Goal: Information Seeking & Learning: Learn about a topic

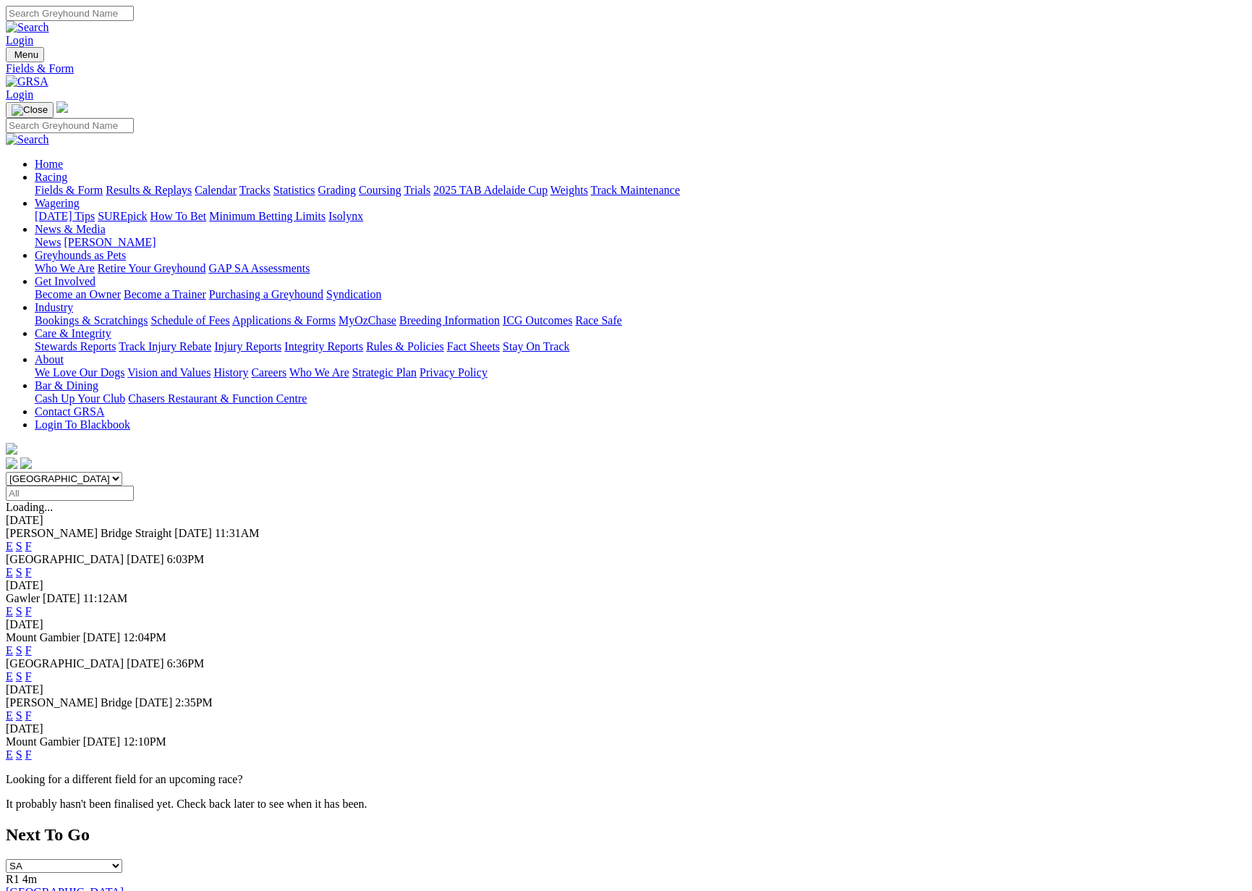
click at [32, 709] on link "F" at bounding box center [28, 715] width 7 height 12
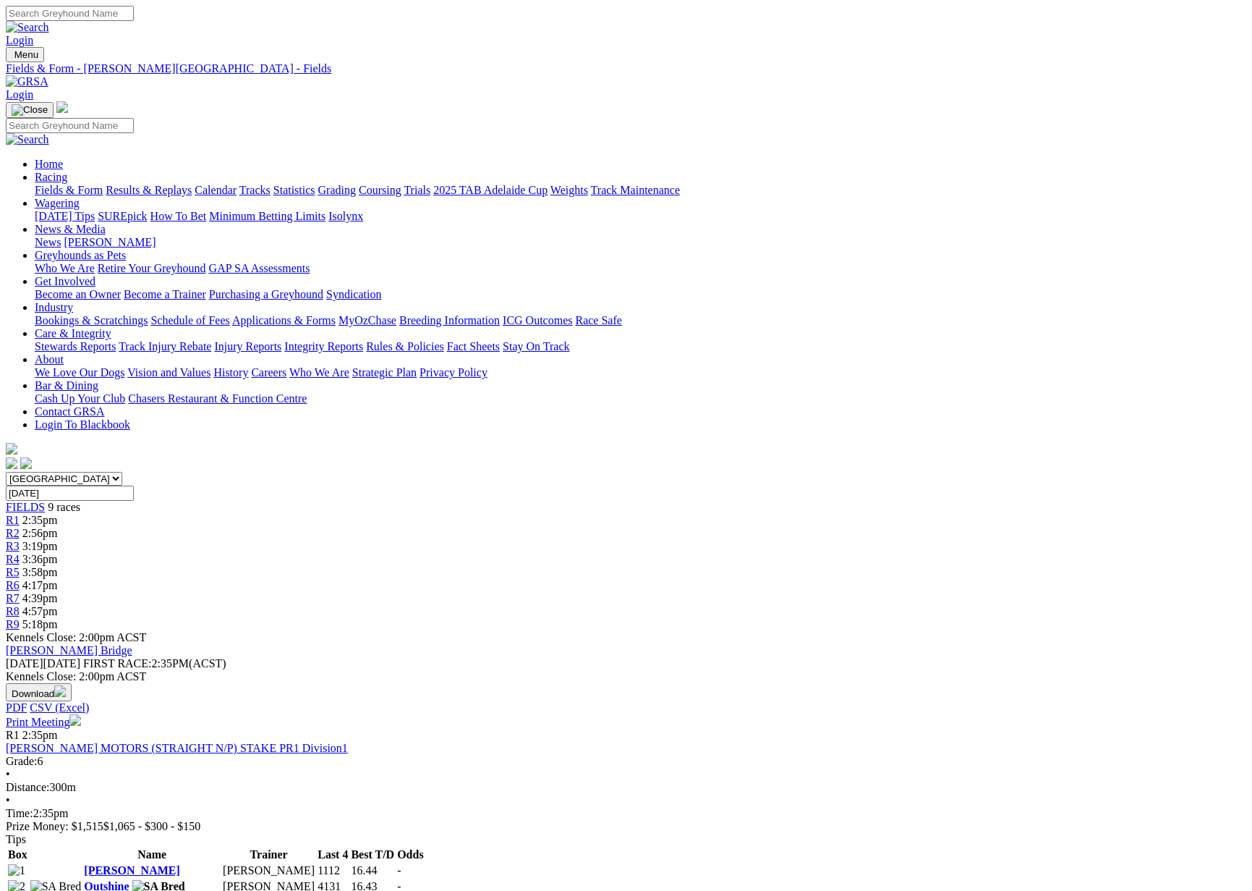
click at [192, 184] on link "Results & Replays" at bounding box center [149, 190] width 86 height 12
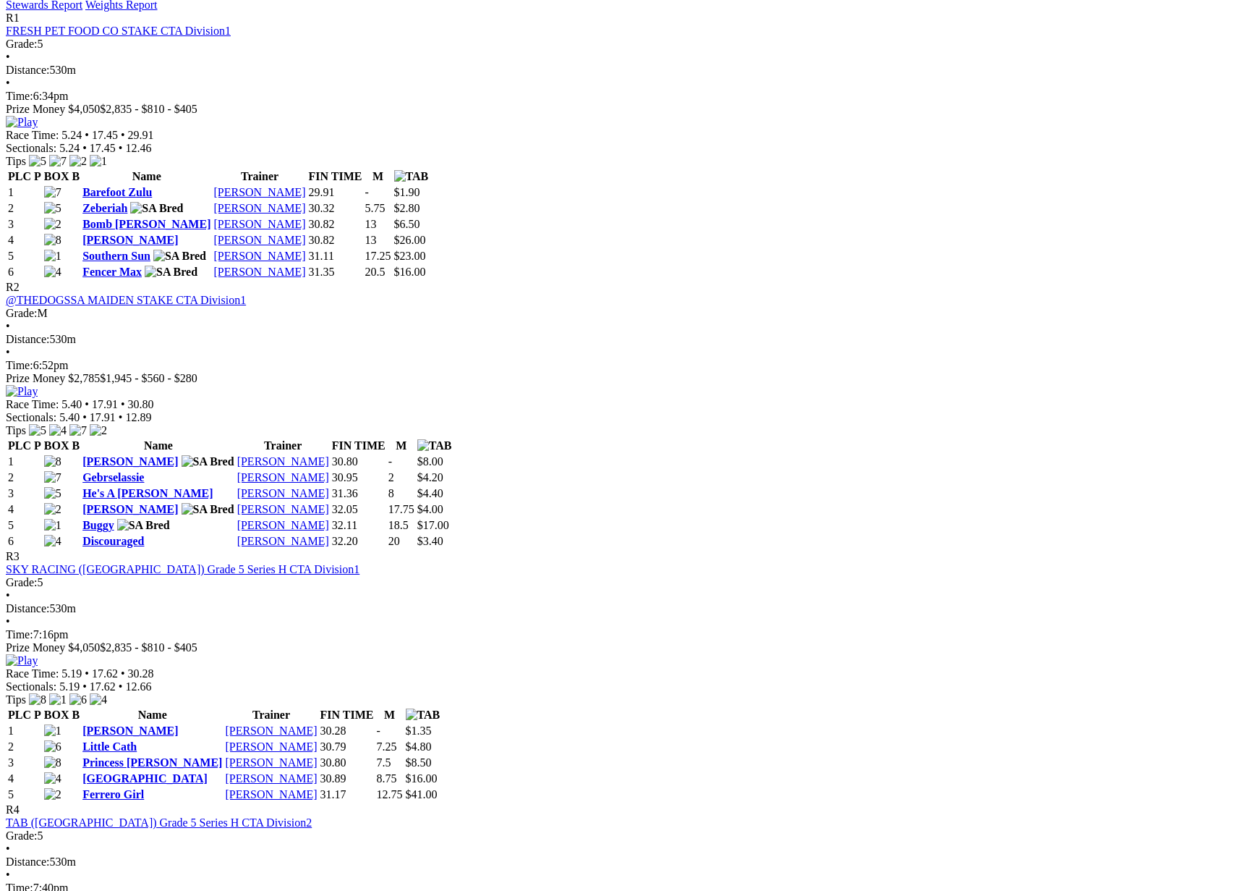
scroll to position [748, 0]
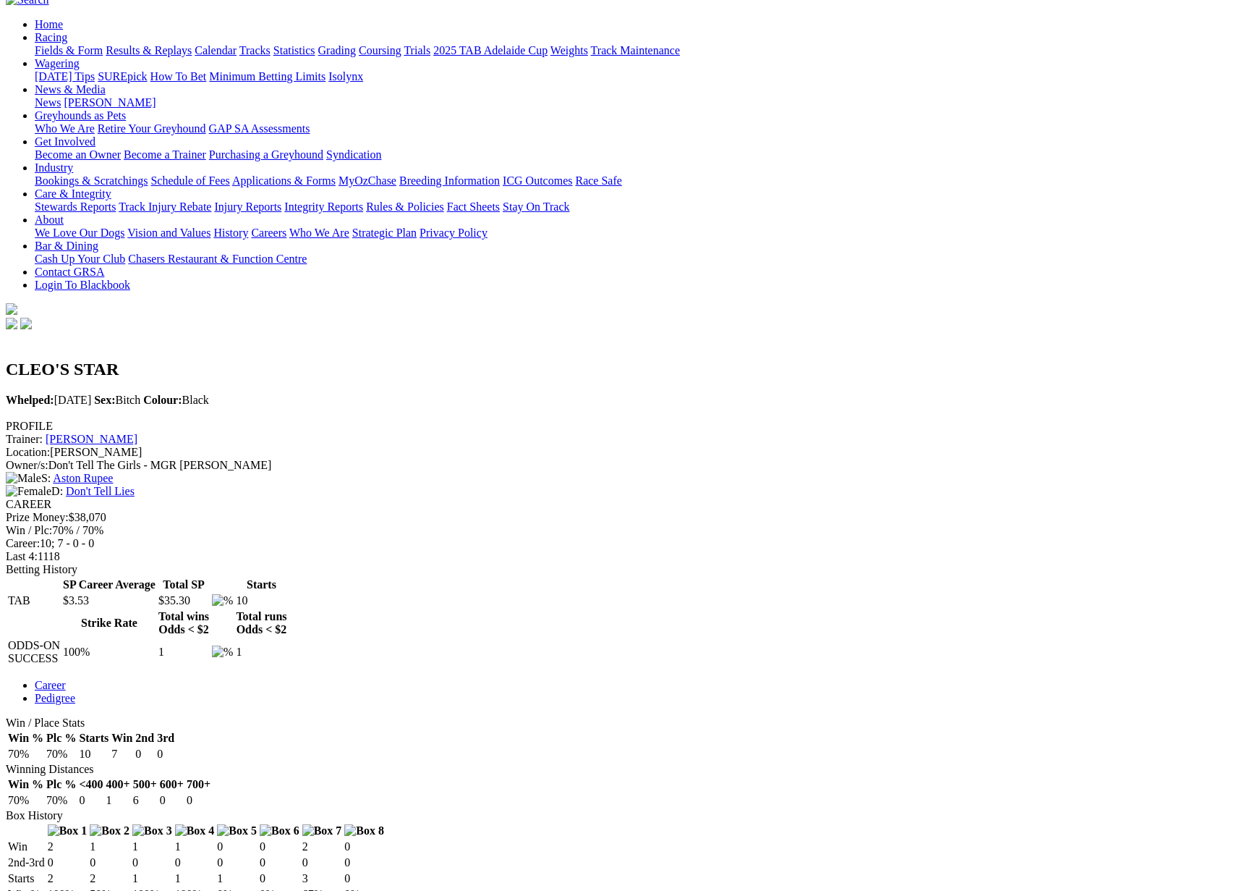
scroll to position [140, 0]
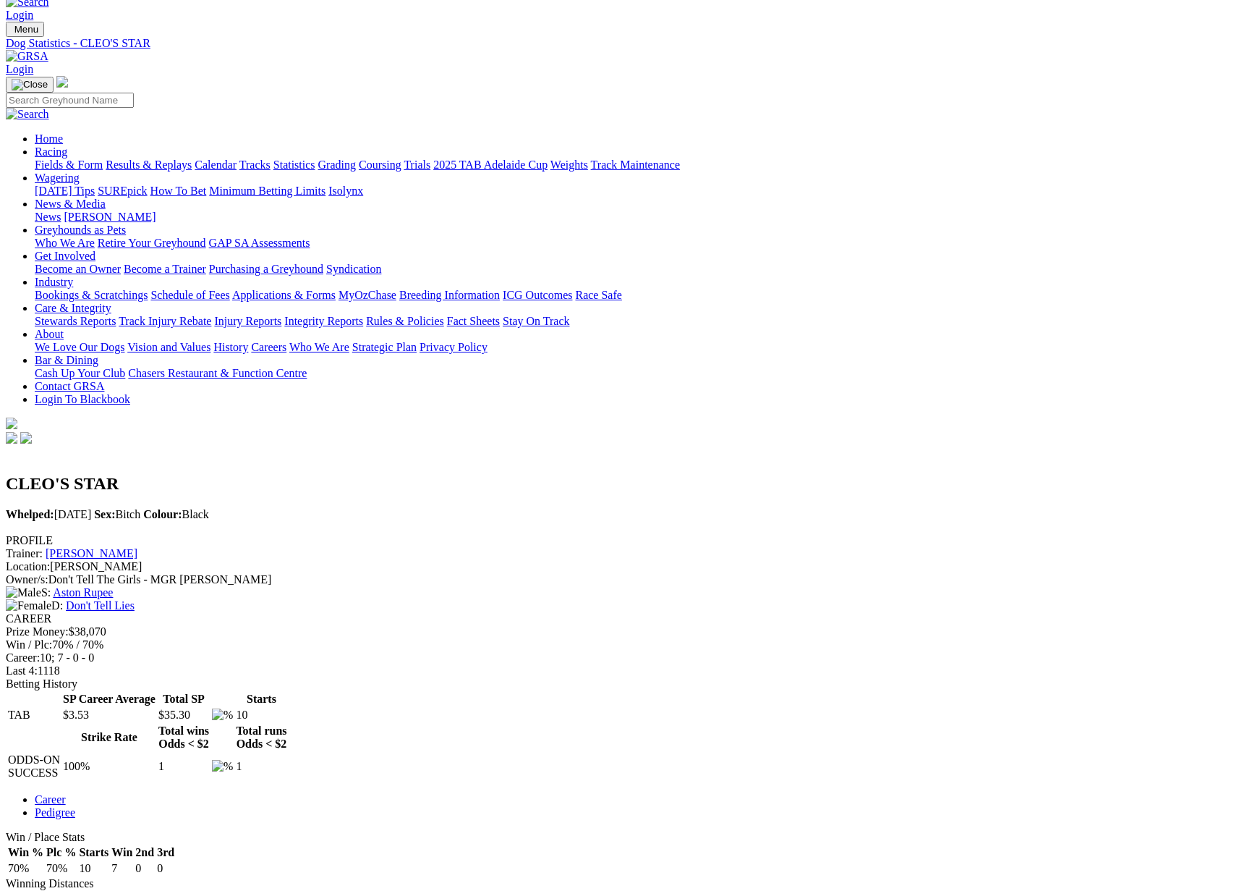
scroll to position [27, 0]
click at [192, 156] on link "Results & Replays" at bounding box center [149, 162] width 86 height 12
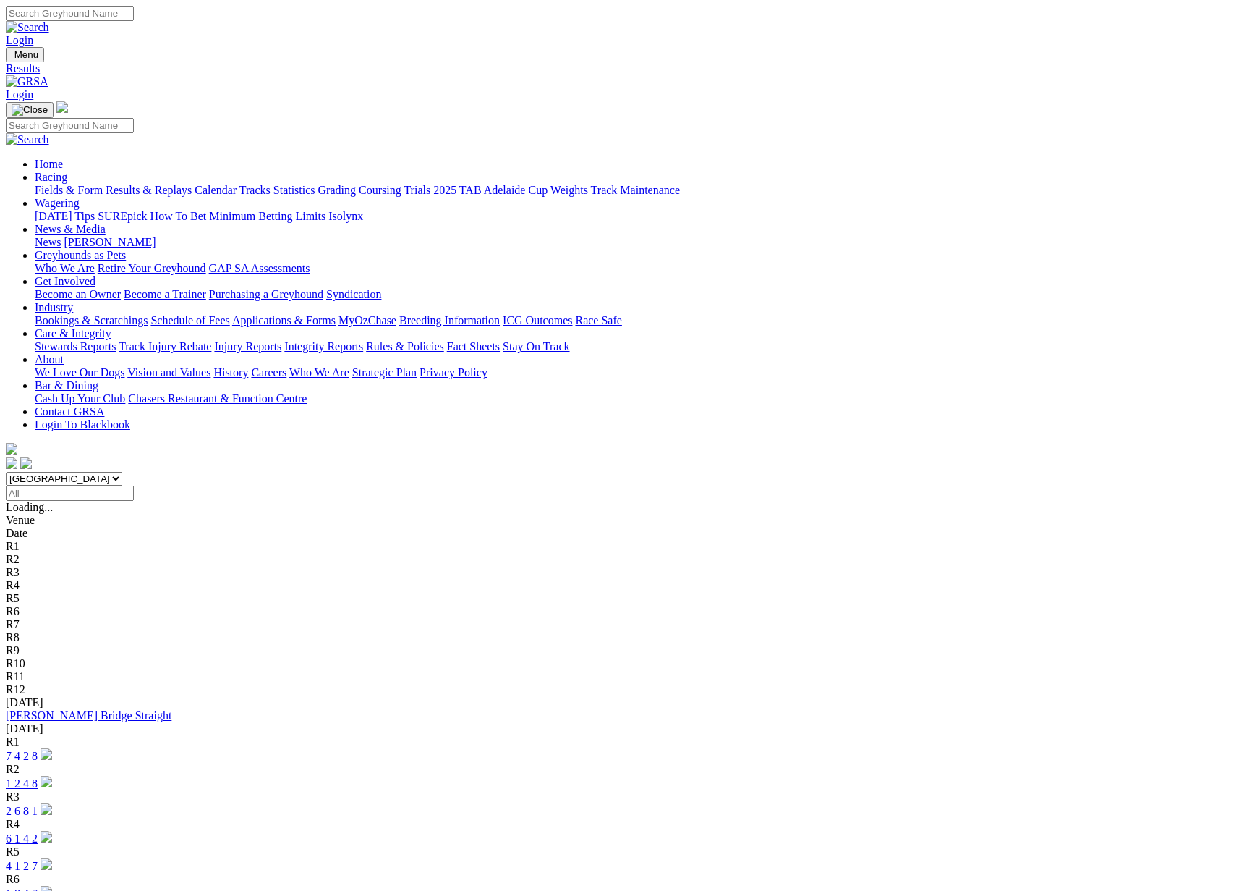
click at [134, 486] on input "Select date" at bounding box center [70, 493] width 128 height 15
type input "[DATE]"
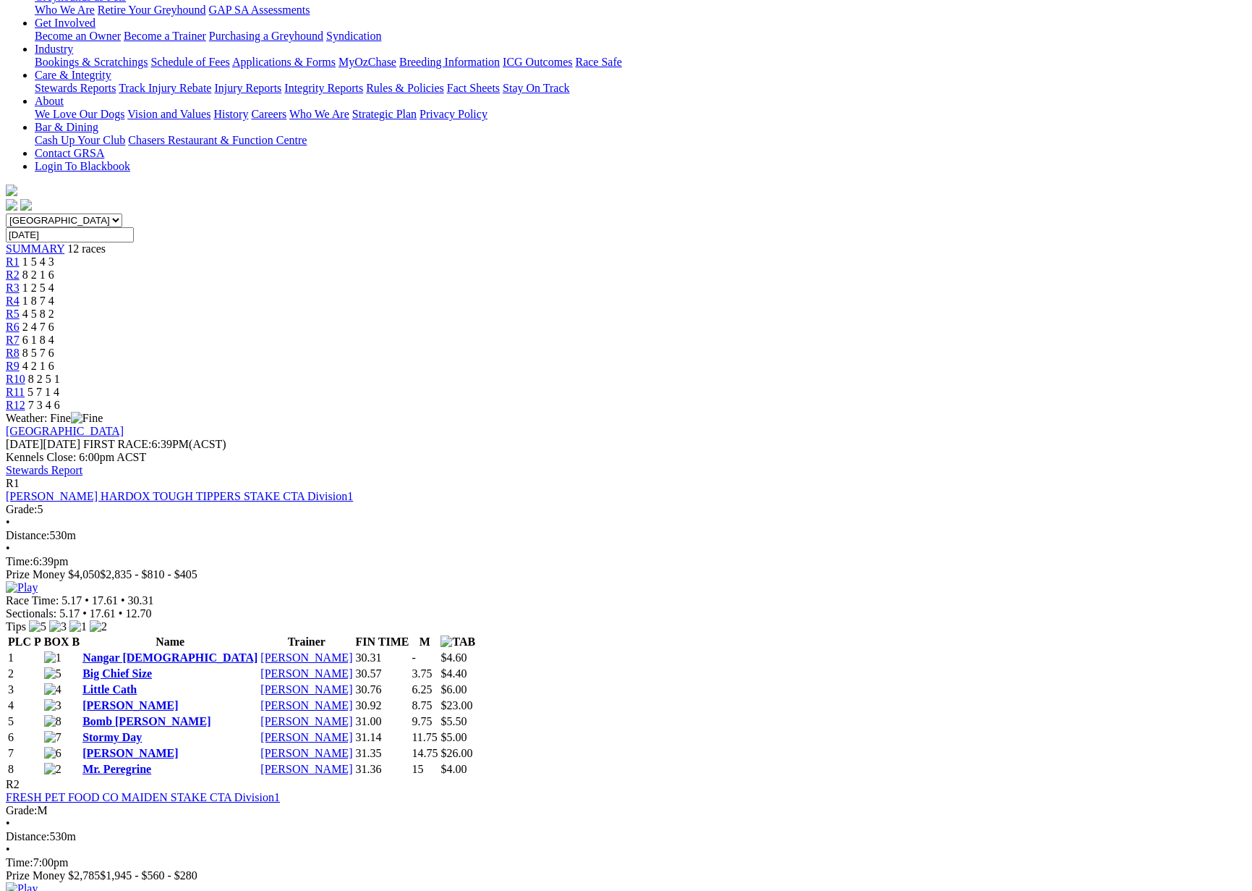
scroll to position [262, 0]
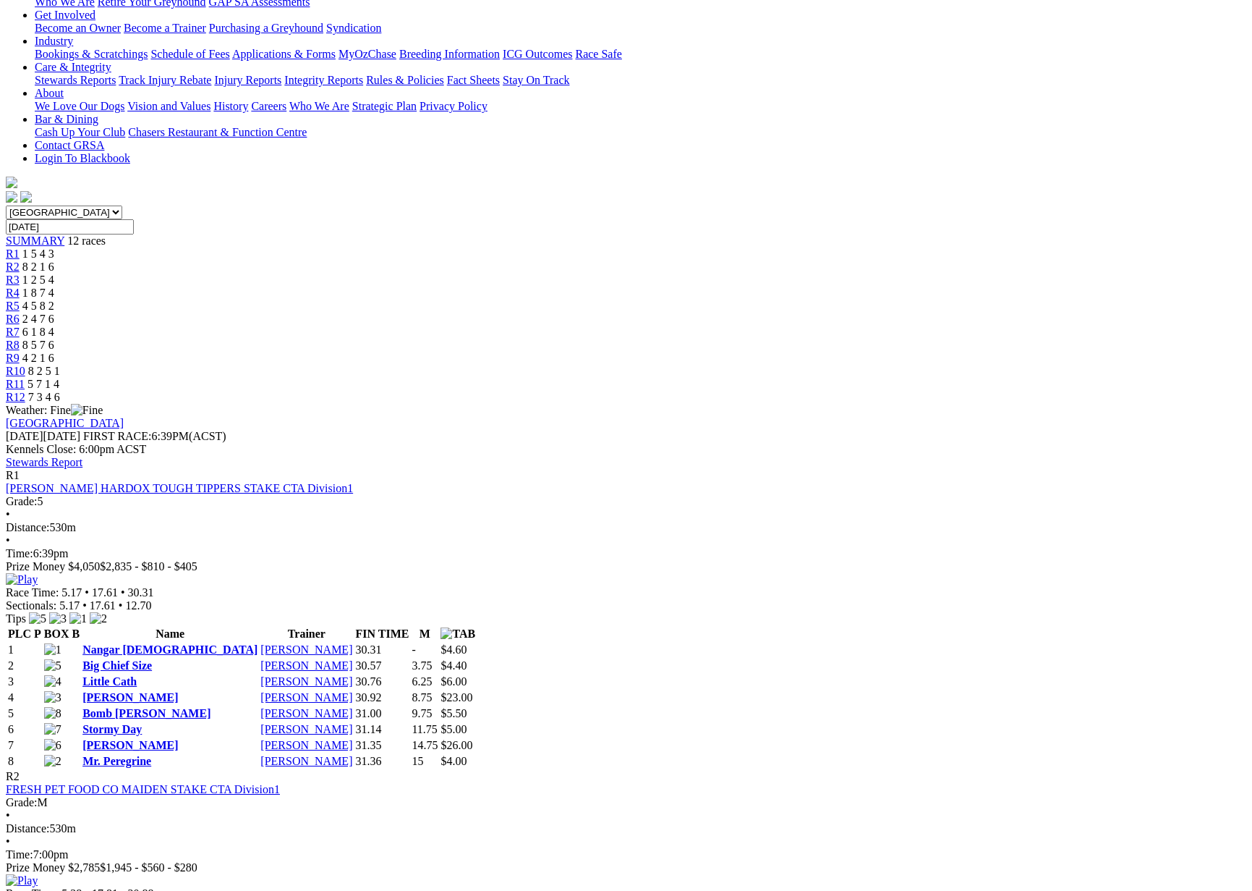
scroll to position [249, 0]
